Goal: Navigation & Orientation: Find specific page/section

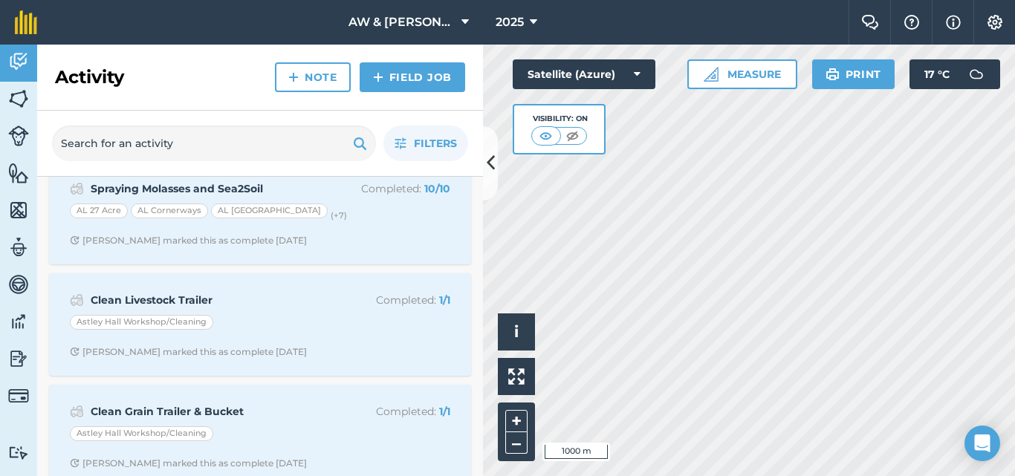
scroll to position [372, 0]
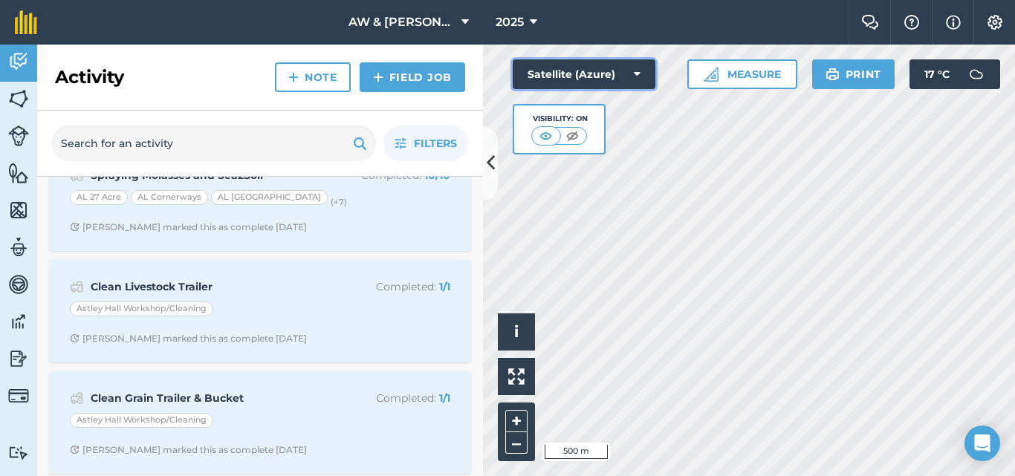
click at [613, 74] on button "Satellite (Azure)" at bounding box center [584, 74] width 143 height 30
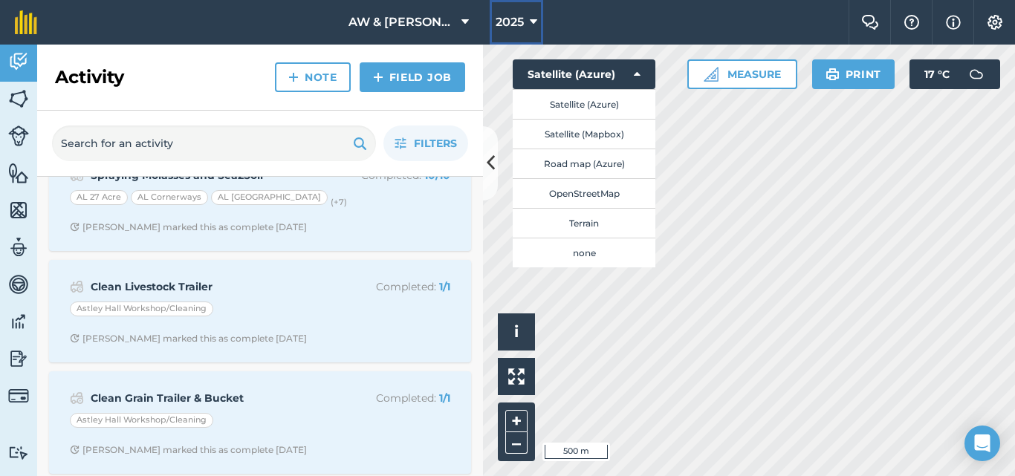
click at [524, 15] on span "2025" at bounding box center [510, 22] width 28 height 18
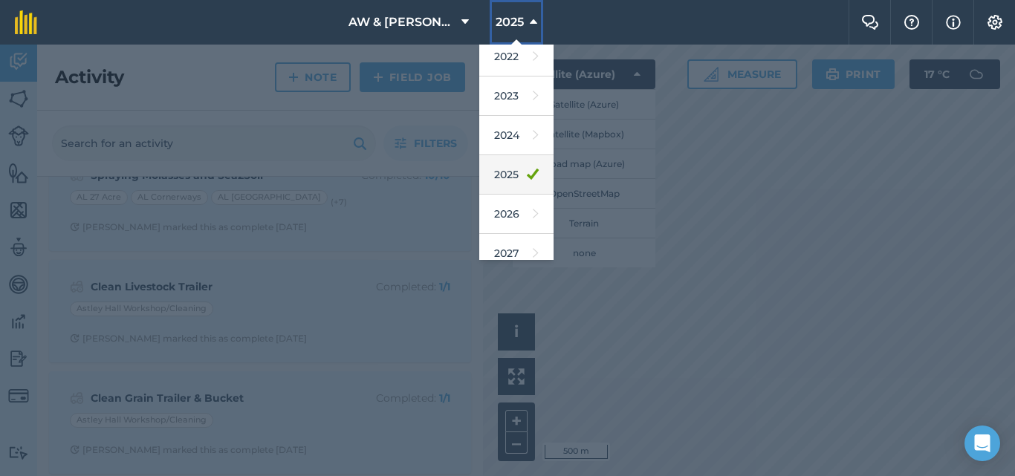
scroll to position [218, 0]
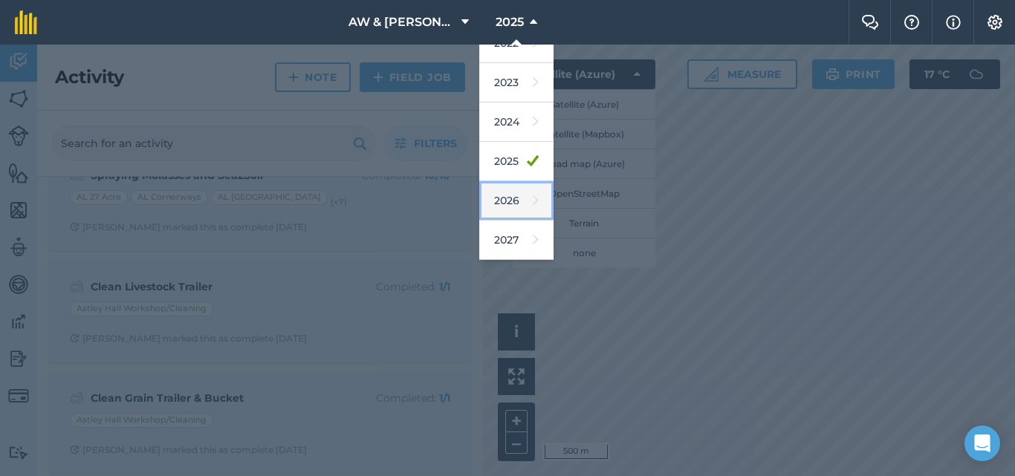
click at [513, 194] on link "2026" at bounding box center [516, 200] width 74 height 39
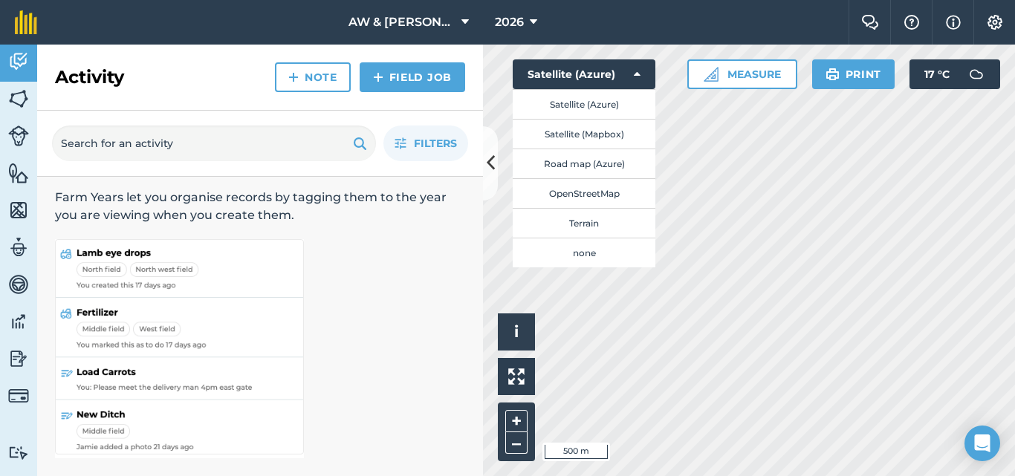
scroll to position [0, 0]
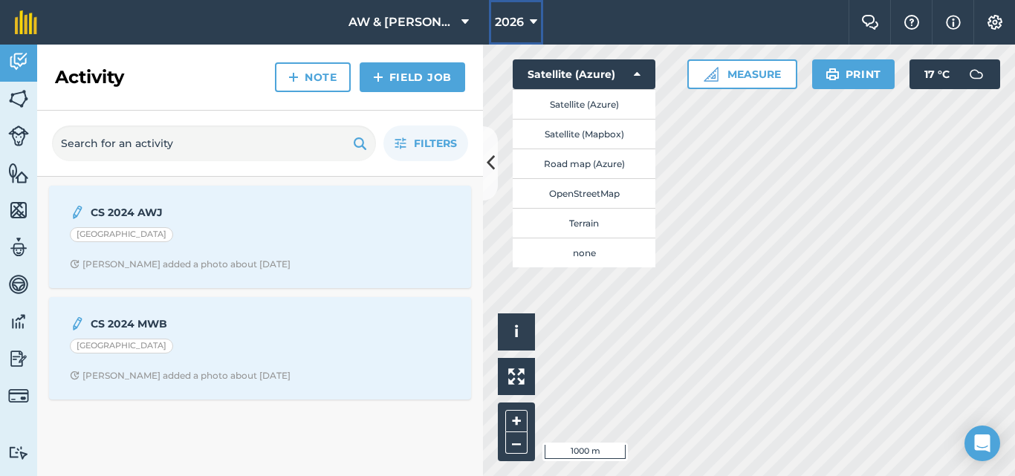
click at [542, 25] on button "2026" at bounding box center [516, 22] width 54 height 45
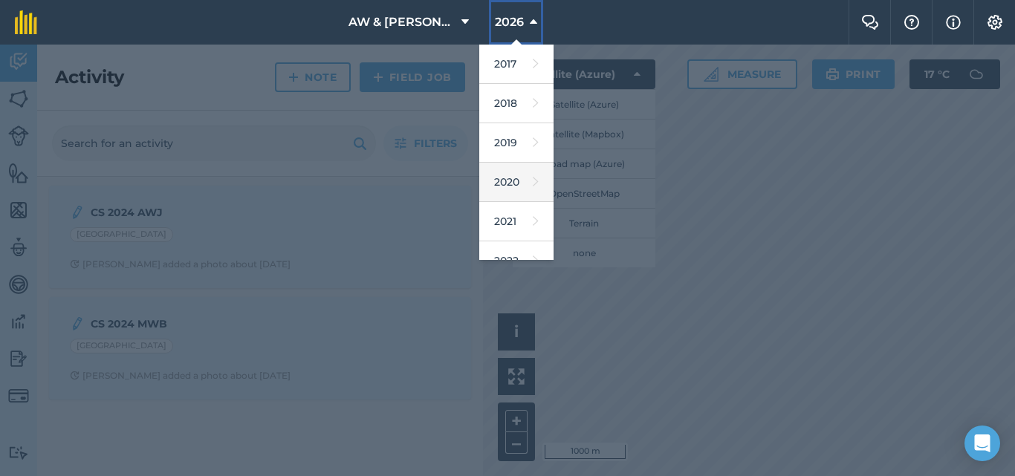
scroll to position [218, 0]
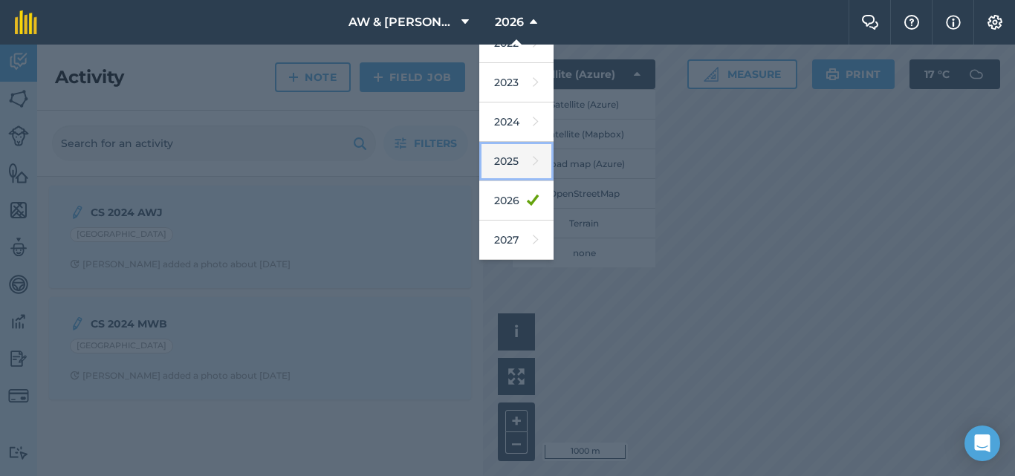
click at [519, 157] on link "2025" at bounding box center [516, 161] width 74 height 39
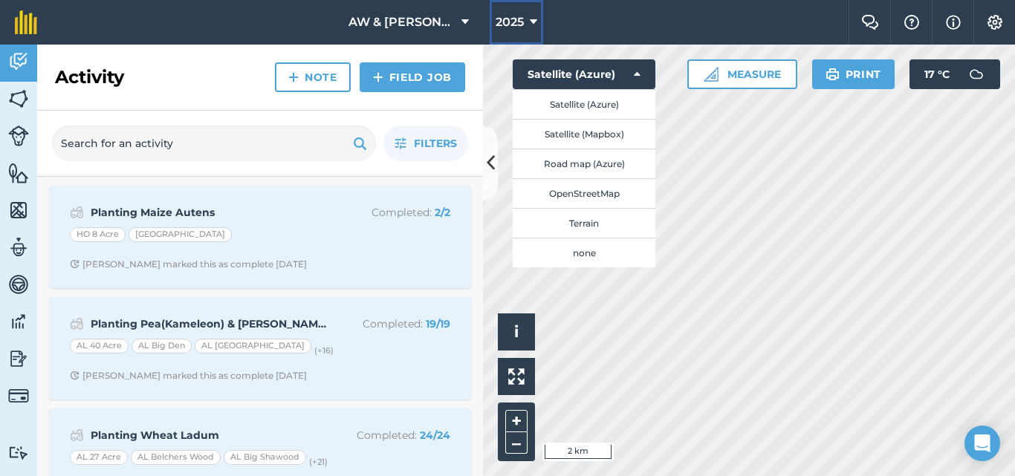
click at [519, 28] on span "2025" at bounding box center [510, 22] width 28 height 18
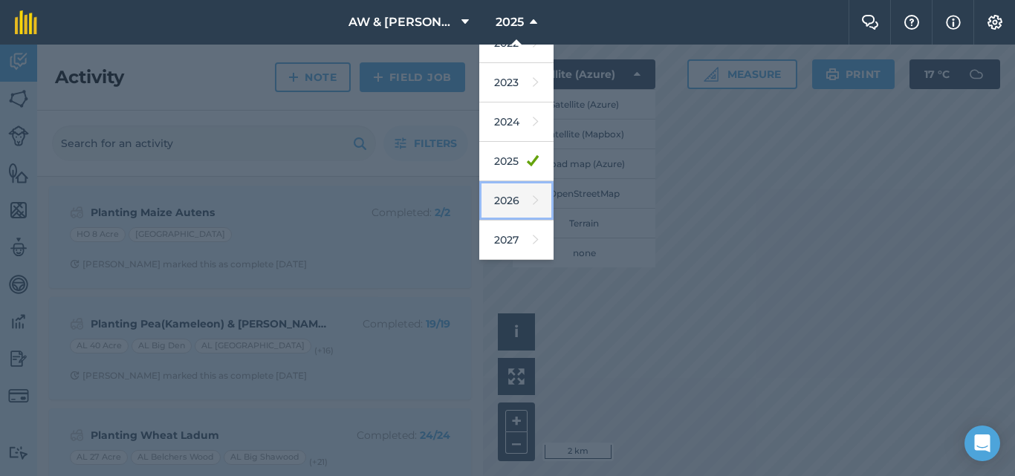
click at [517, 203] on link "2026" at bounding box center [516, 200] width 74 height 39
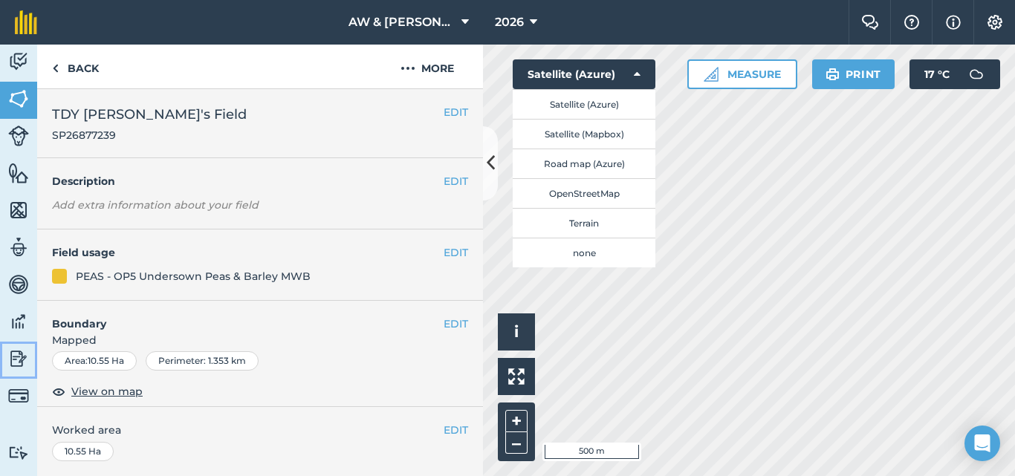
click at [16, 355] on img at bounding box center [18, 359] width 21 height 22
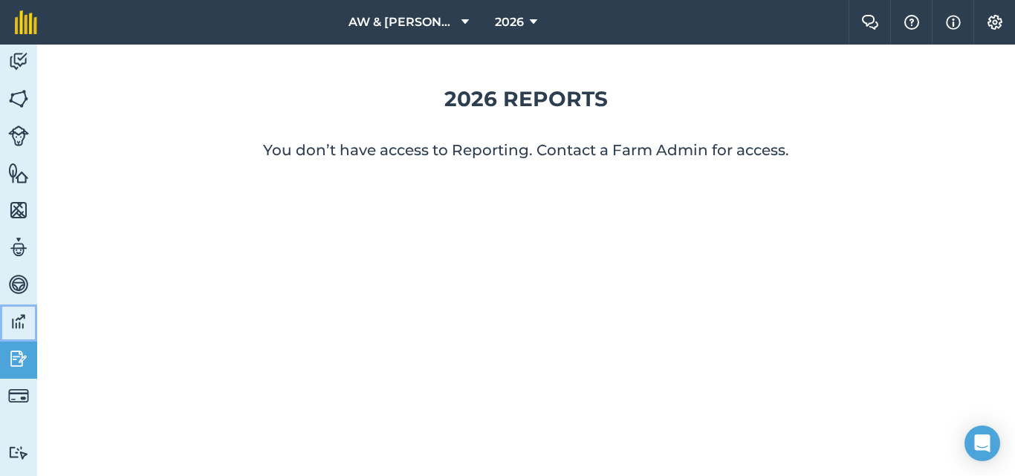
click at [22, 325] on img at bounding box center [18, 322] width 21 height 22
